Goal: Task Accomplishment & Management: Complete application form

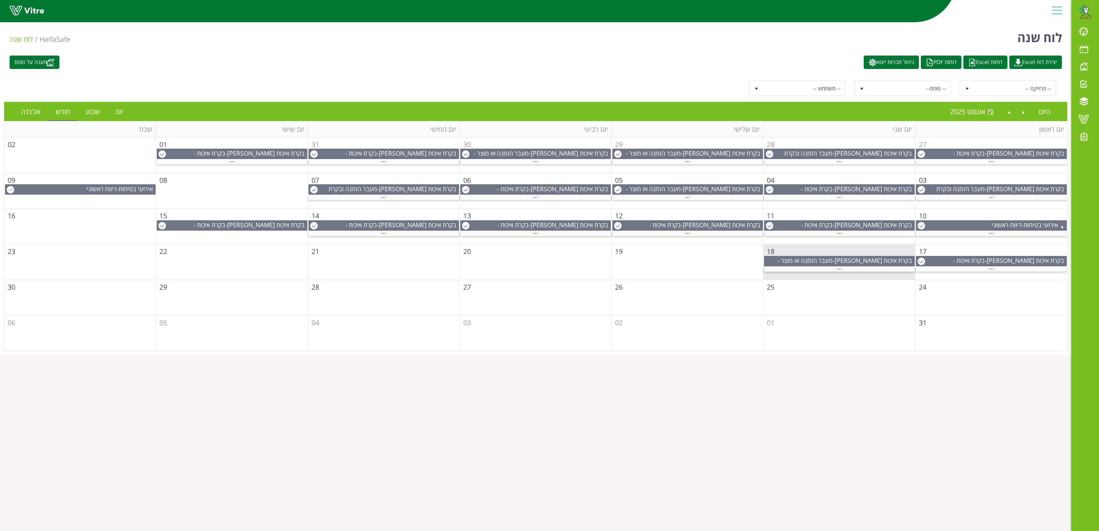
click at [806, 250] on td "18" at bounding box center [839, 263] width 152 height 36
click at [832, 272] on div "..." at bounding box center [839, 269] width 151 height 5
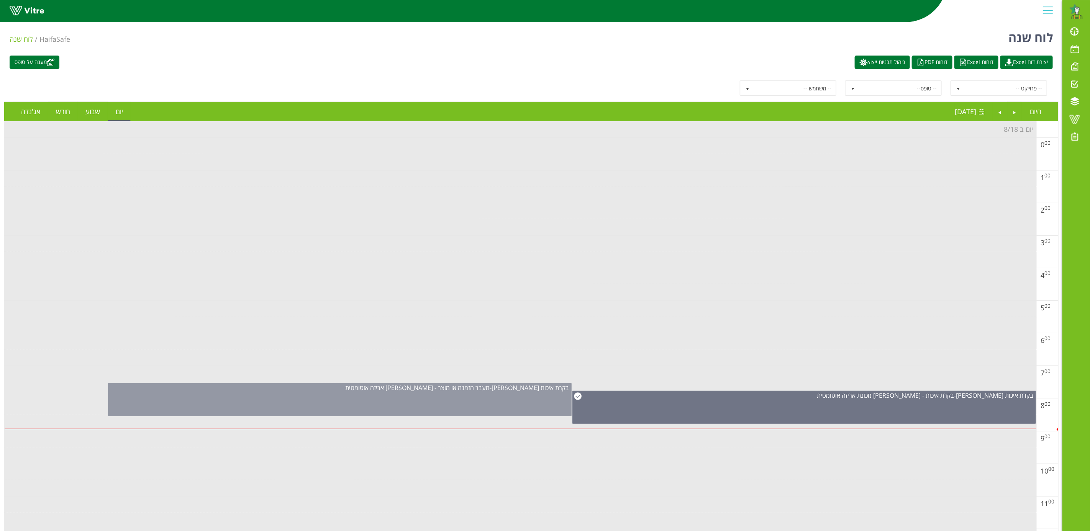
click at [422, 396] on div "בקרת איכות [PERSON_NAME] - מעבר הזמנה או מוצר - [PERSON_NAME] אריזה אוטומטית" at bounding box center [340, 399] width 464 height 33
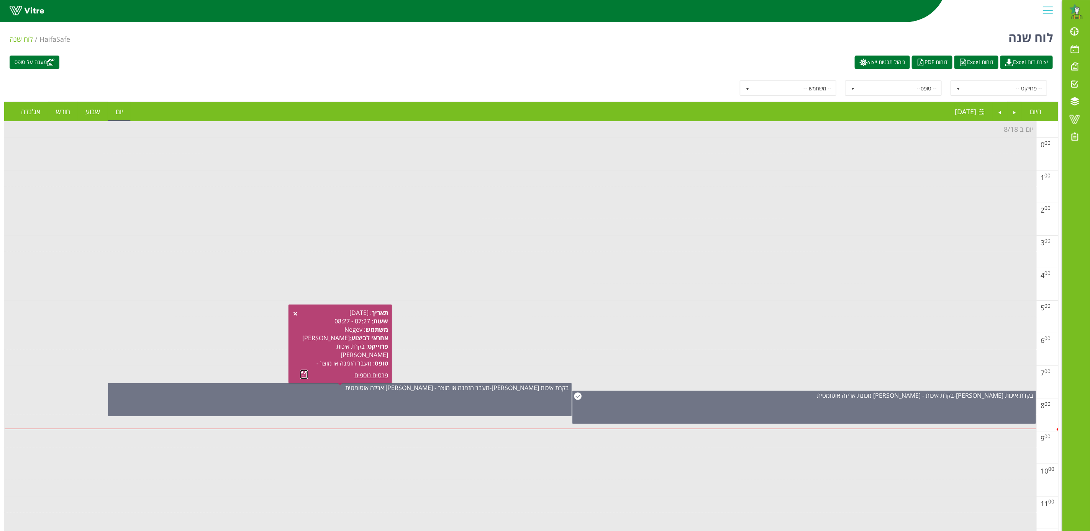
click at [304, 373] on link at bounding box center [304, 375] width 8 height 10
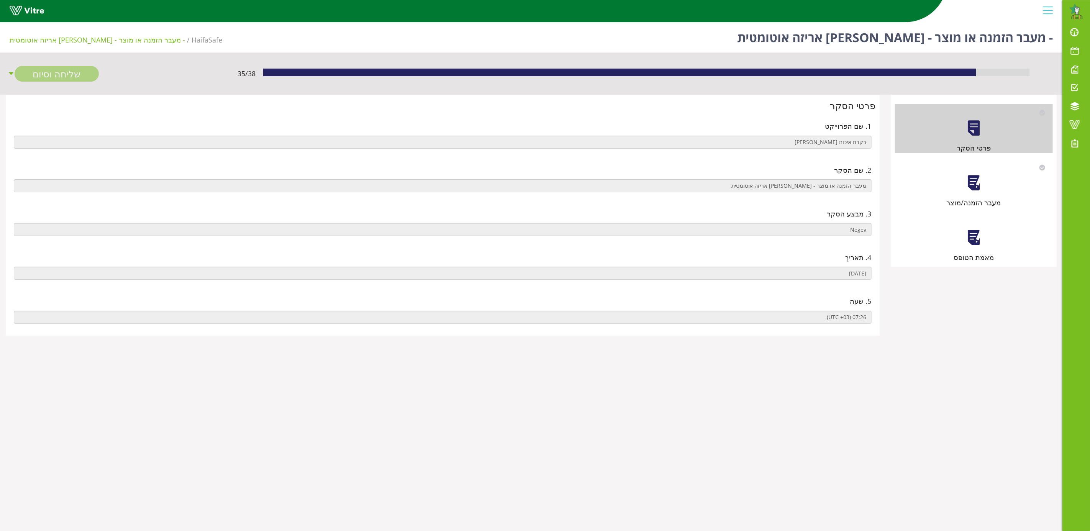
click at [977, 189] on div at bounding box center [973, 182] width 17 height 17
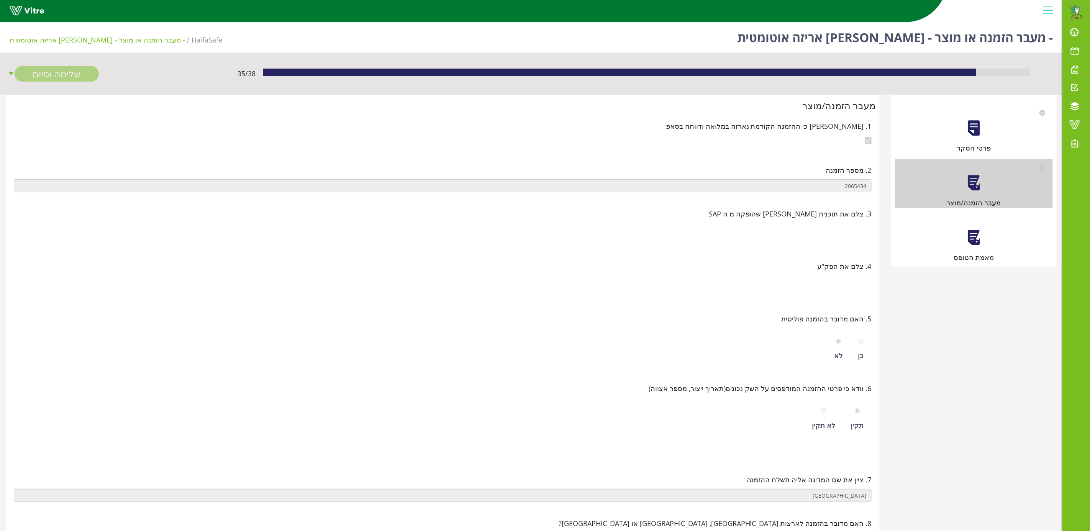
drag, startPoint x: 974, startPoint y: 243, endPoint x: 980, endPoint y: 246, distance: 6.9
click at [975, 243] on div at bounding box center [973, 237] width 17 height 17
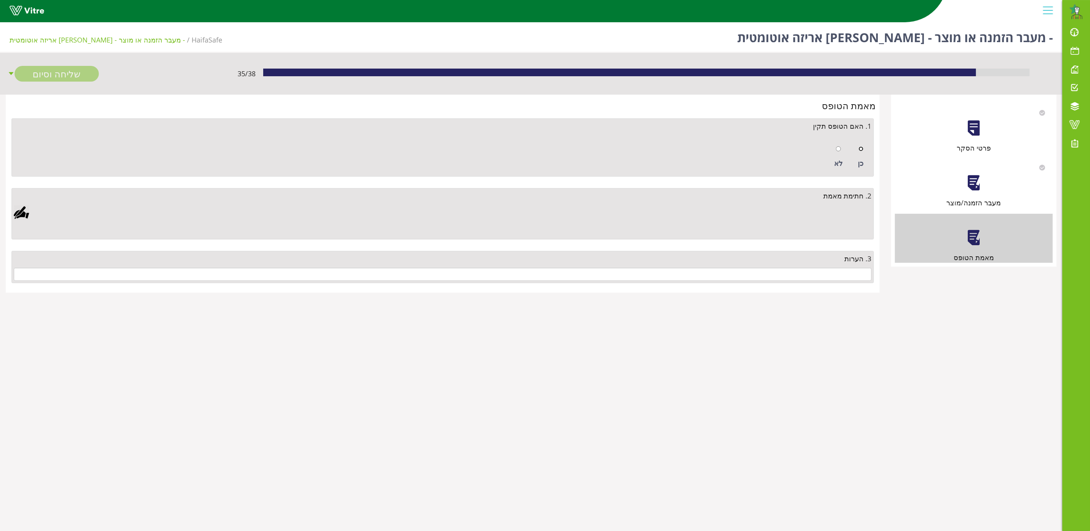
click at [861, 148] on input "radio" at bounding box center [861, 148] width 5 height 5
radio input "true"
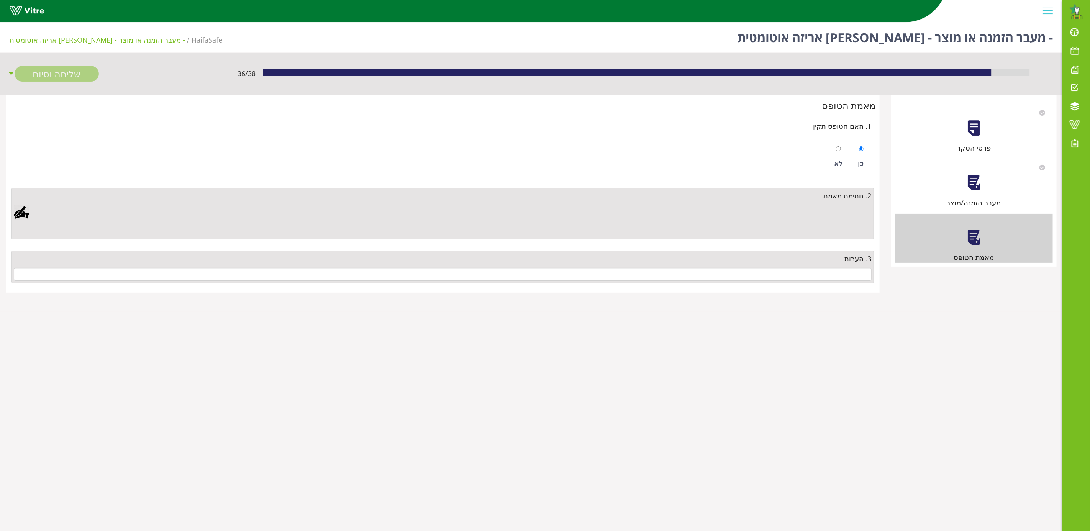
drag, startPoint x: 23, startPoint y: 215, endPoint x: 181, endPoint y: 191, distance: 159.0
click at [23, 215] on div at bounding box center [21, 212] width 15 height 15
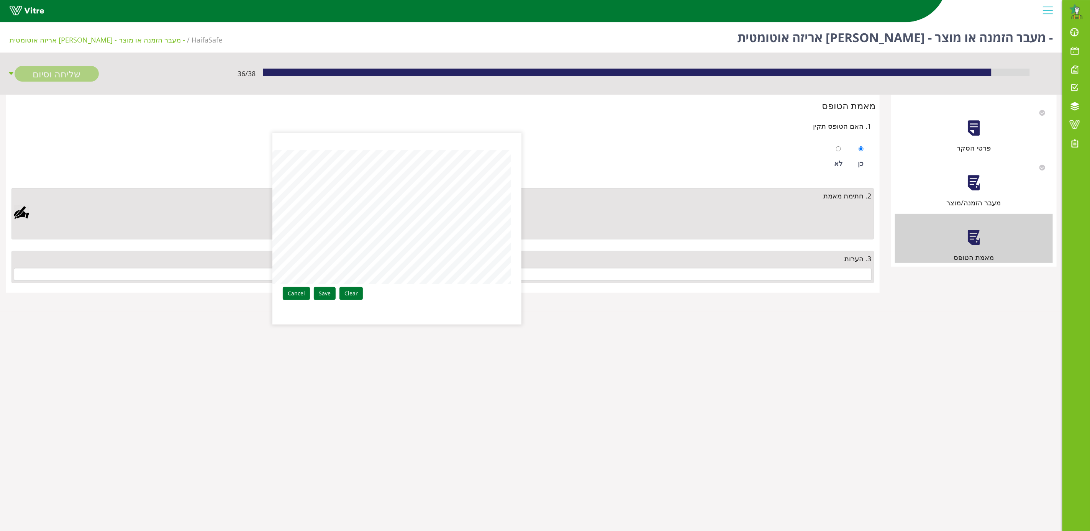
drag, startPoint x: 327, startPoint y: 291, endPoint x: 486, endPoint y: 271, distance: 160.0
click at [329, 291] on link "Save" at bounding box center [325, 293] width 22 height 13
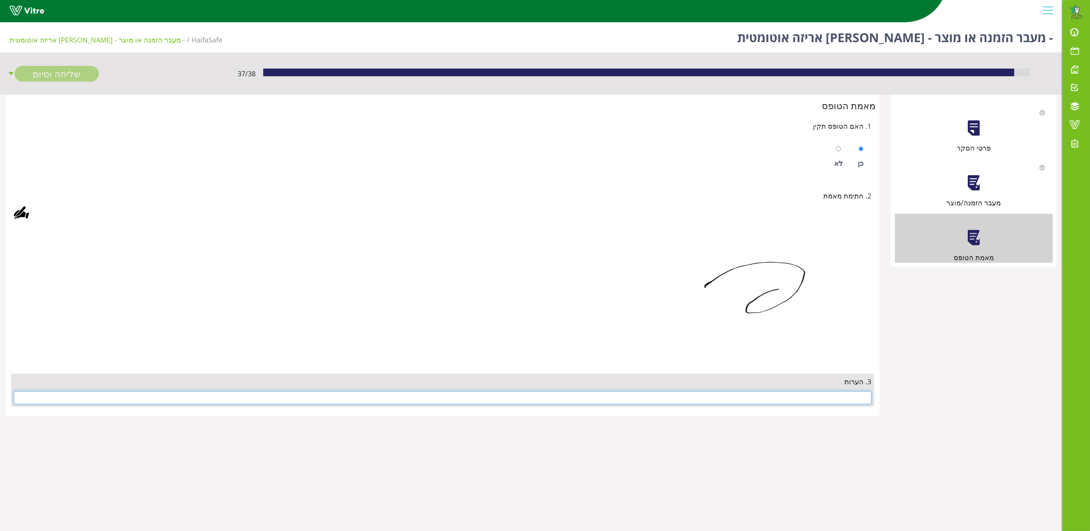
click at [834, 402] on input "text" at bounding box center [443, 397] width 858 height 13
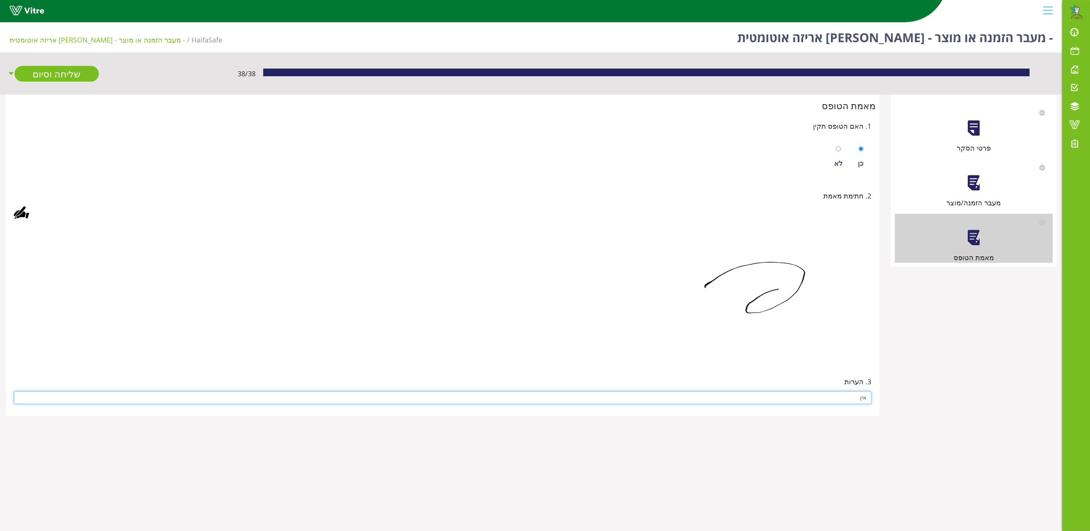
type input "אין"
click at [728, 344] on img at bounding box center [747, 293] width 249 height 134
click at [49, 74] on link "שליחה וסיום" at bounding box center [57, 74] width 84 height 16
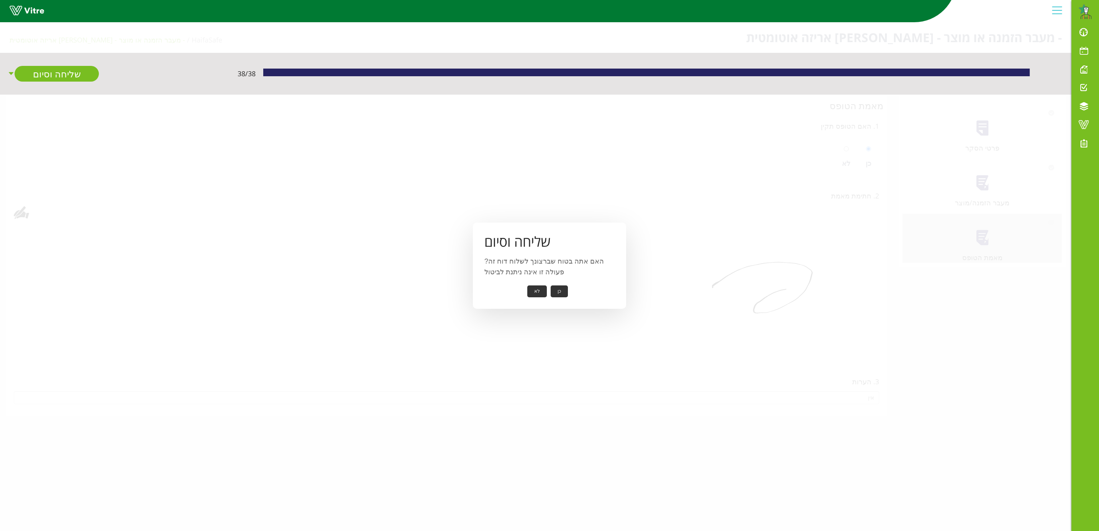
click at [559, 292] on button "כן" at bounding box center [559, 292] width 17 height 12
click at [548, 286] on button "אישור" at bounding box center [547, 286] width 25 height 12
